Goal: Communication & Community: Answer question/provide support

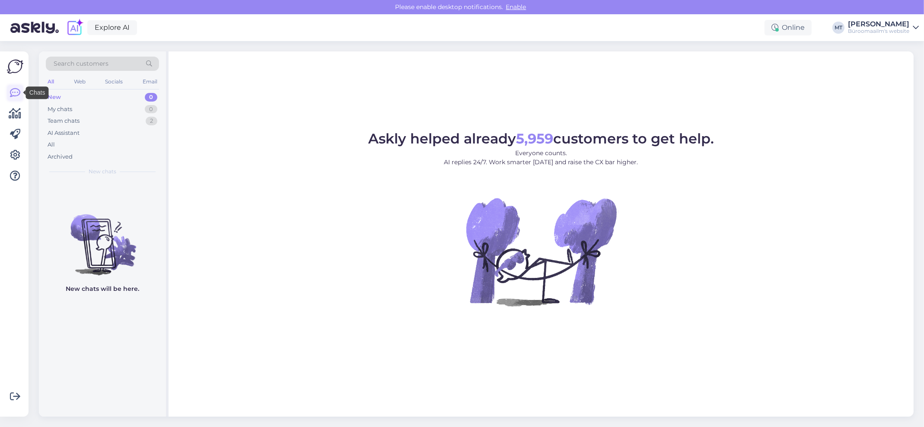
click at [19, 94] on icon at bounding box center [15, 93] width 10 height 10
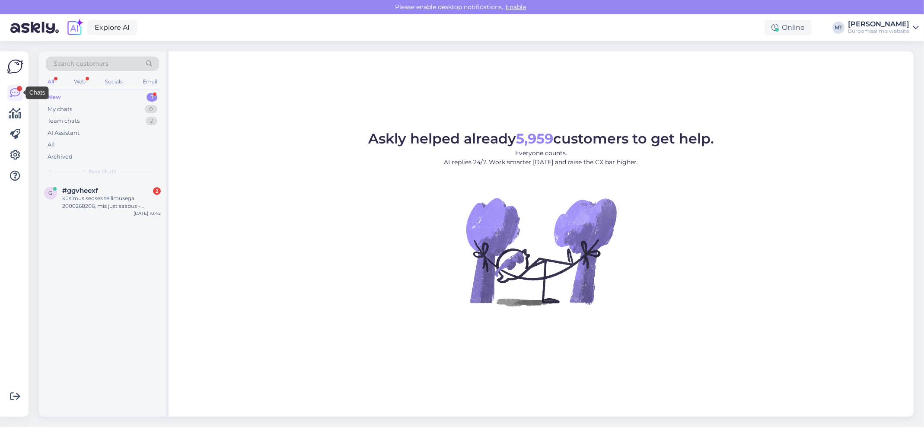
click at [51, 93] on div "New" at bounding box center [54, 97] width 13 height 9
click at [77, 199] on div "küsimus seoses tellimusega 2000268206, mis just saabus - eksilikult oli ostukor…" at bounding box center [111, 203] width 99 height 16
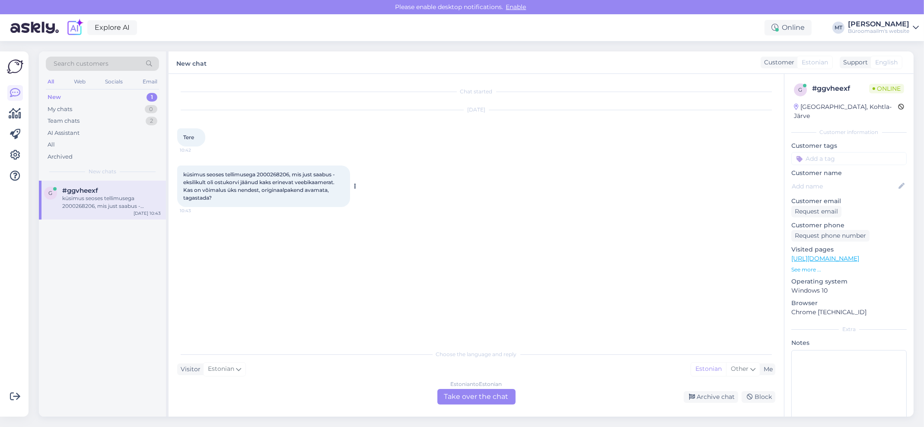
click at [281, 175] on span "küsimus seoses tellimusega 2000268206, mis just saabus - eksilikult oli ostukor…" at bounding box center [259, 186] width 153 height 30
copy span "2000268206"
click at [477, 397] on div "Estonian to Estonian Take over the chat" at bounding box center [476, 397] width 78 height 16
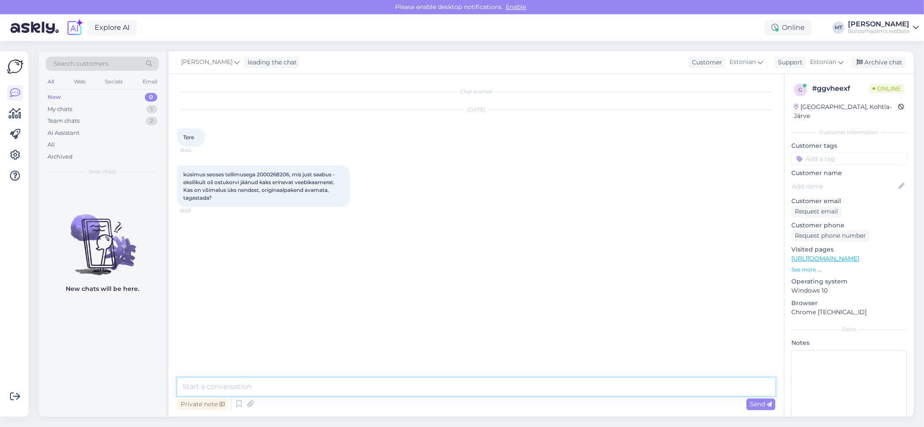
click at [203, 385] on textarea at bounding box center [476, 387] width 598 height 18
type textarea "Tere. Jah, kui pakend avamata, saate tagastada."
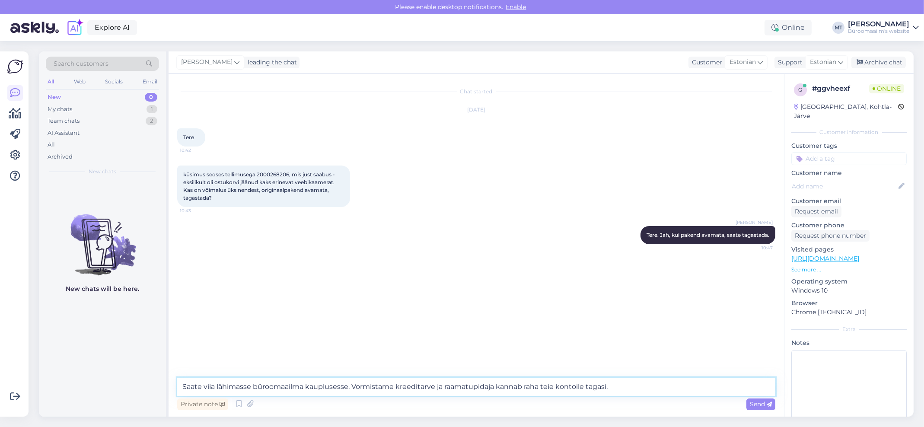
drag, startPoint x: 615, startPoint y: 389, endPoint x: 354, endPoint y: 392, distance: 261.6
click at [354, 392] on textarea "Saate viia lähimasse büroomaailma kauplusesse. Vormistame kreeditarve ja raamat…" at bounding box center [476, 387] width 598 height 18
type textarea "Saate viia lähimasse büroomaailma kauplusesse. Või [PERSON_NAME] uue tellimuse,…"
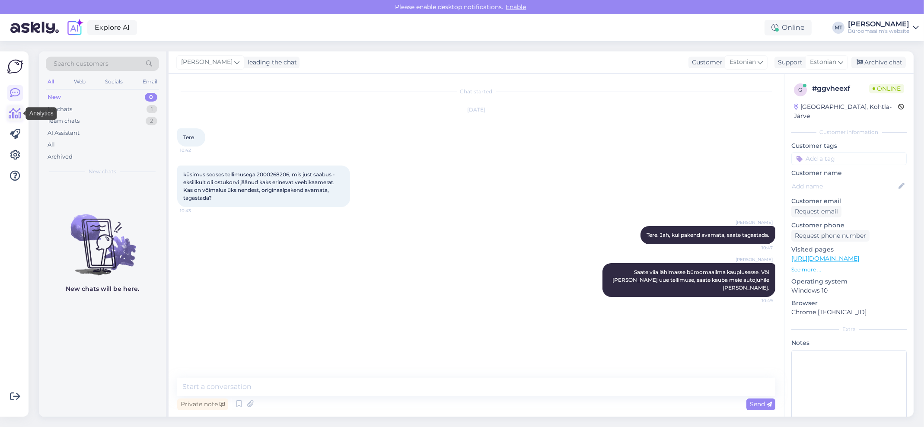
click at [19, 114] on icon at bounding box center [15, 114] width 13 height 10
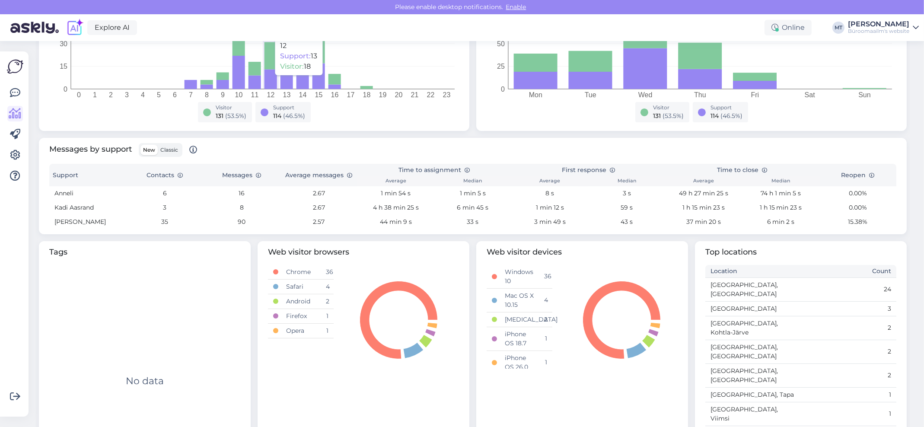
scroll to position [223, 0]
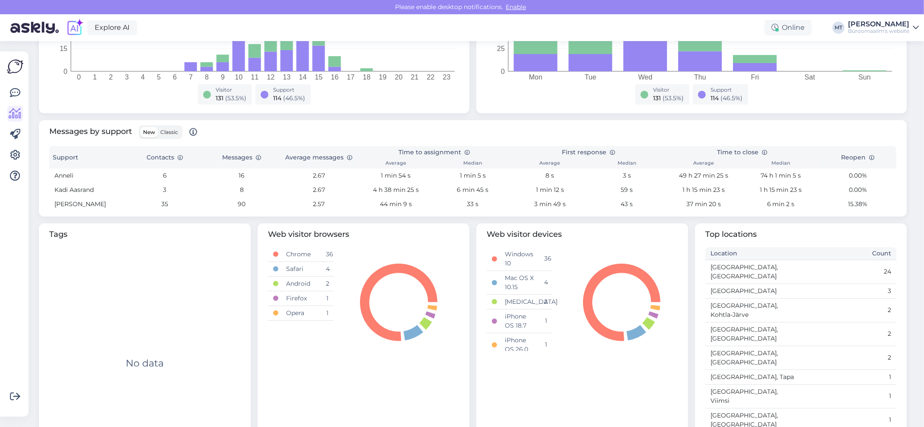
click at [164, 131] on span "Classic" at bounding box center [169, 132] width 18 height 6
click at [158, 127] on input "Classic" at bounding box center [158, 127] width 0 height 0
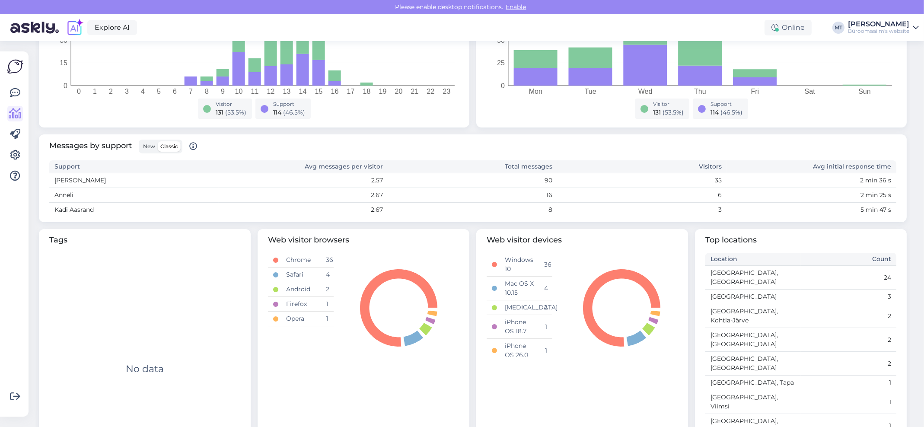
scroll to position [214, 0]
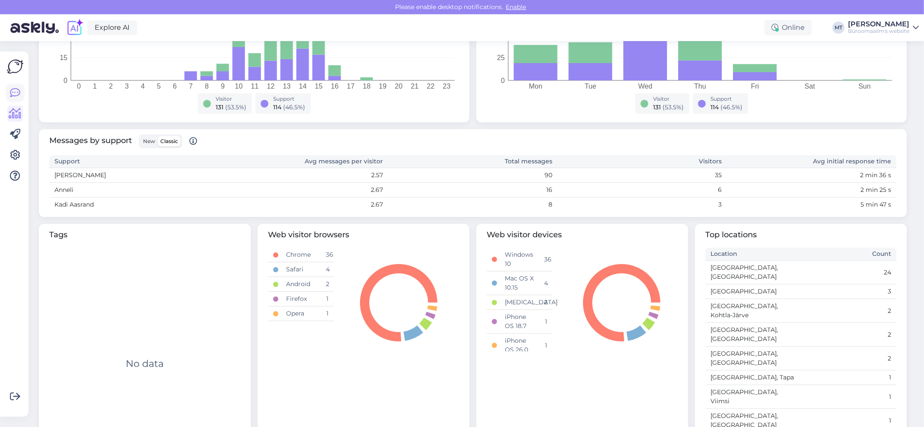
click at [12, 88] on icon at bounding box center [15, 93] width 10 height 10
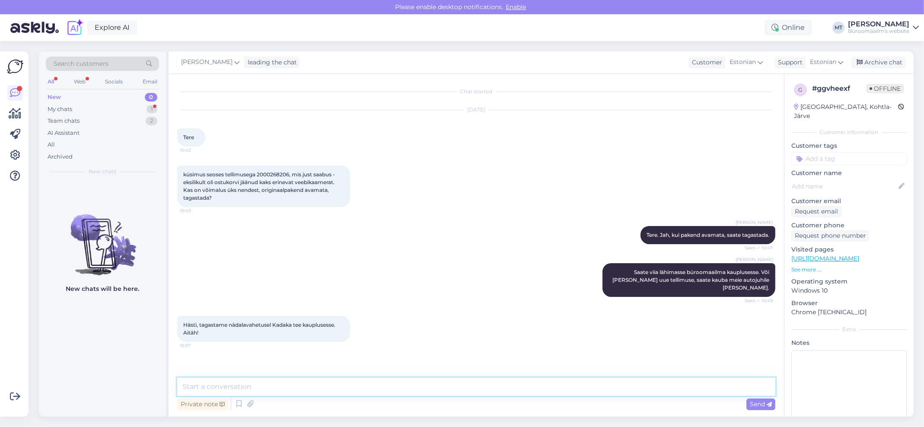
click at [235, 390] on textarea at bounding box center [476, 387] width 598 height 18
type textarea "Aitäh."
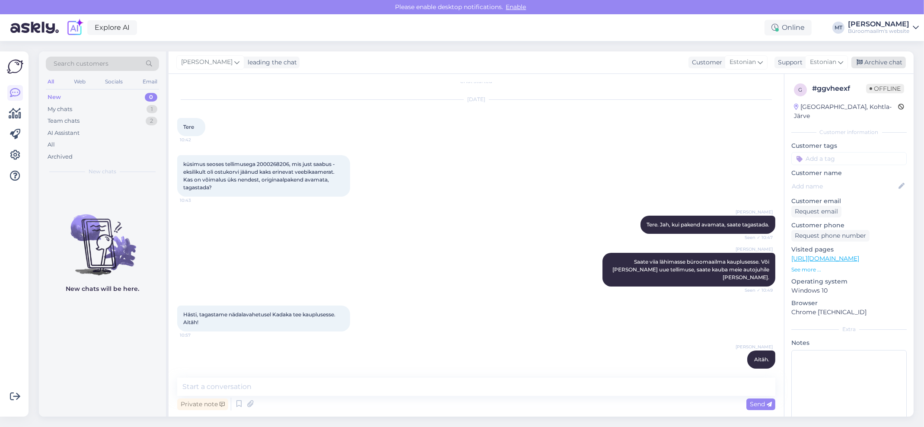
click at [887, 62] on div "Archive chat" at bounding box center [879, 63] width 54 height 12
